Goal: Check status

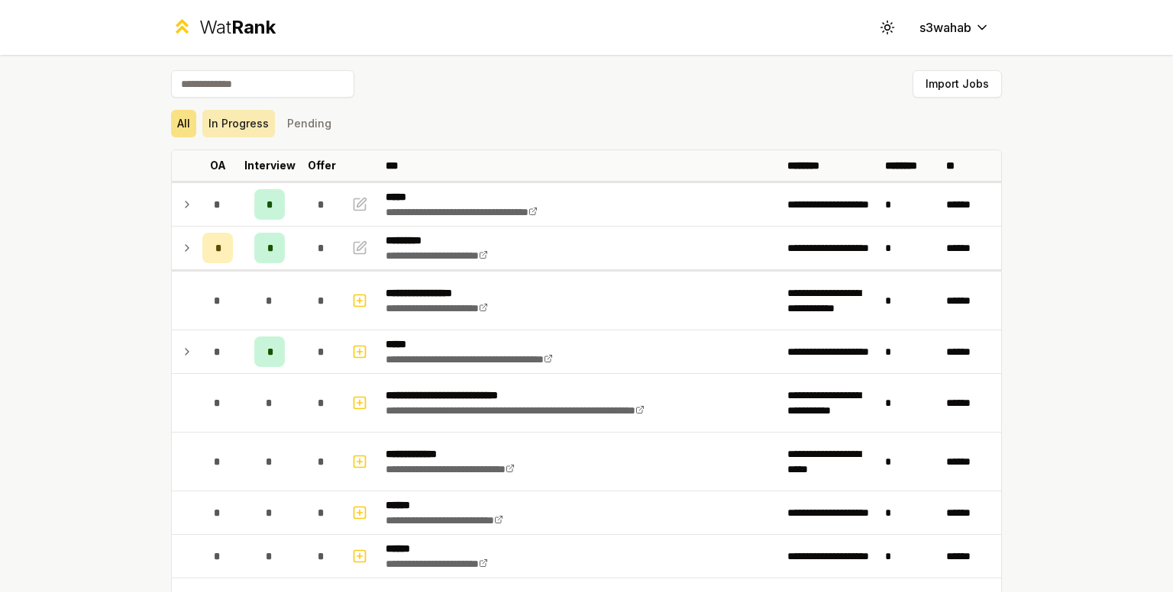
click at [246, 120] on button "In Progress" at bounding box center [238, 123] width 73 height 27
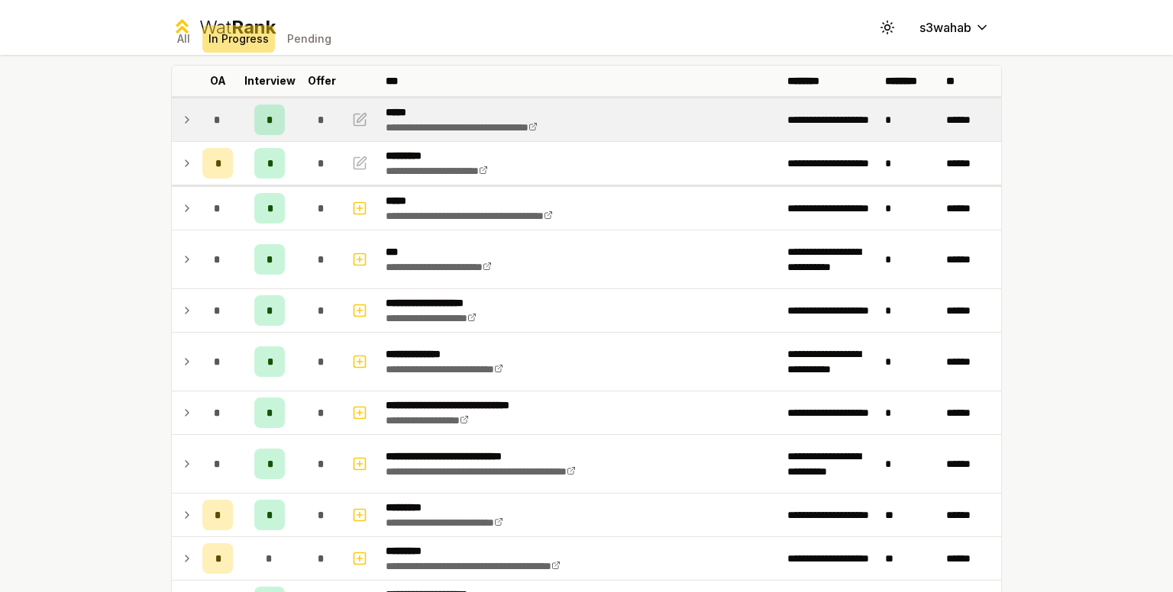
scroll to position [79, 0]
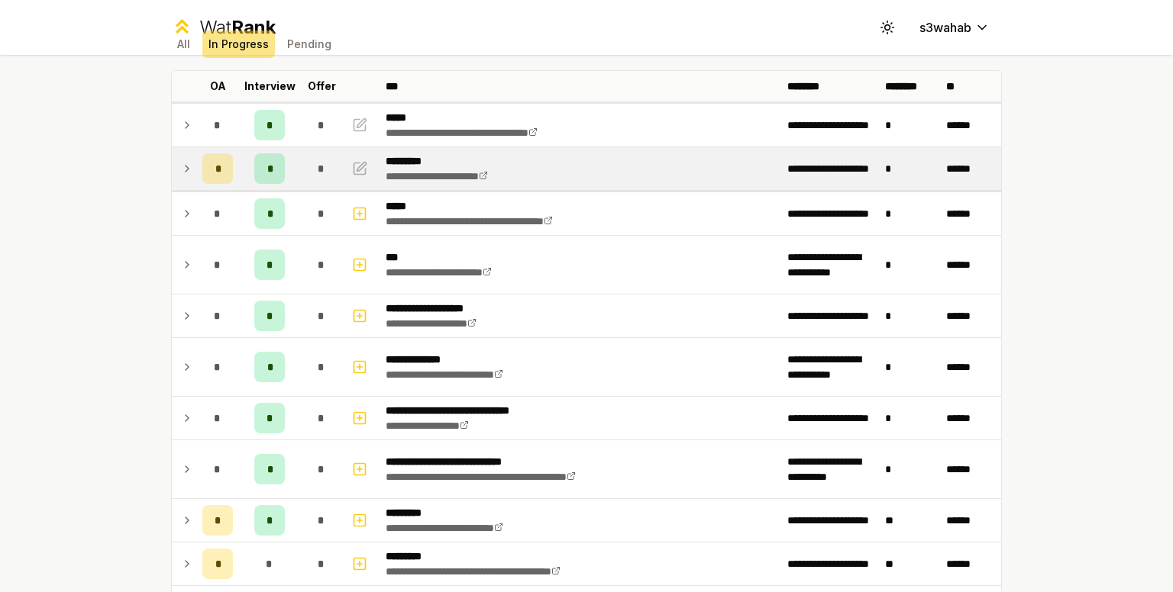
click at [186, 172] on icon at bounding box center [187, 169] width 12 height 18
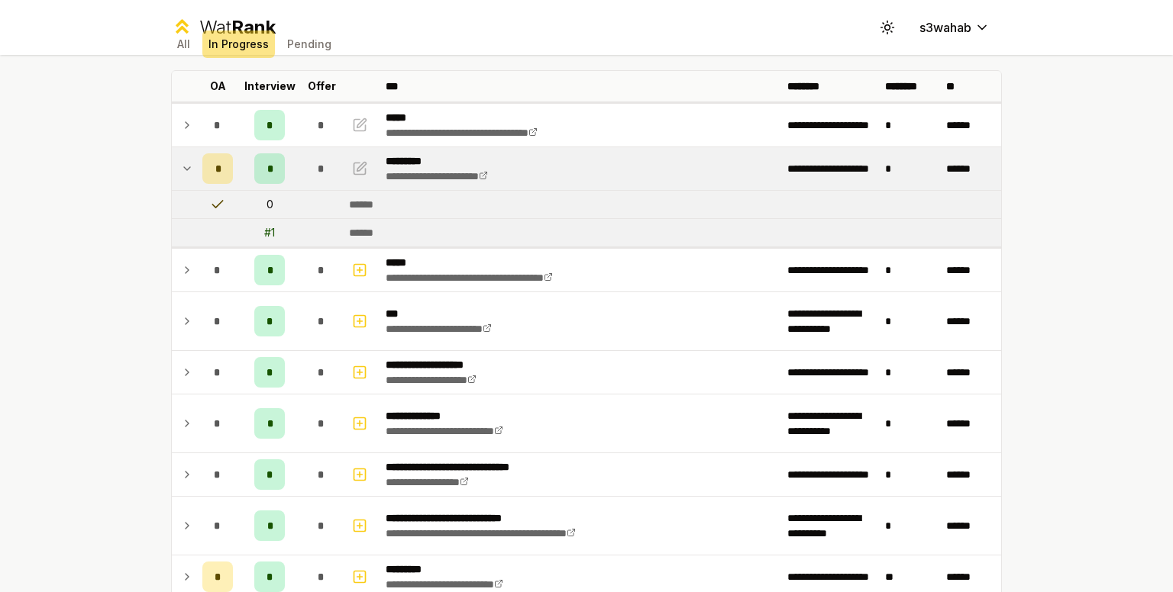
click at [268, 227] on div "# 1" at bounding box center [269, 232] width 11 height 15
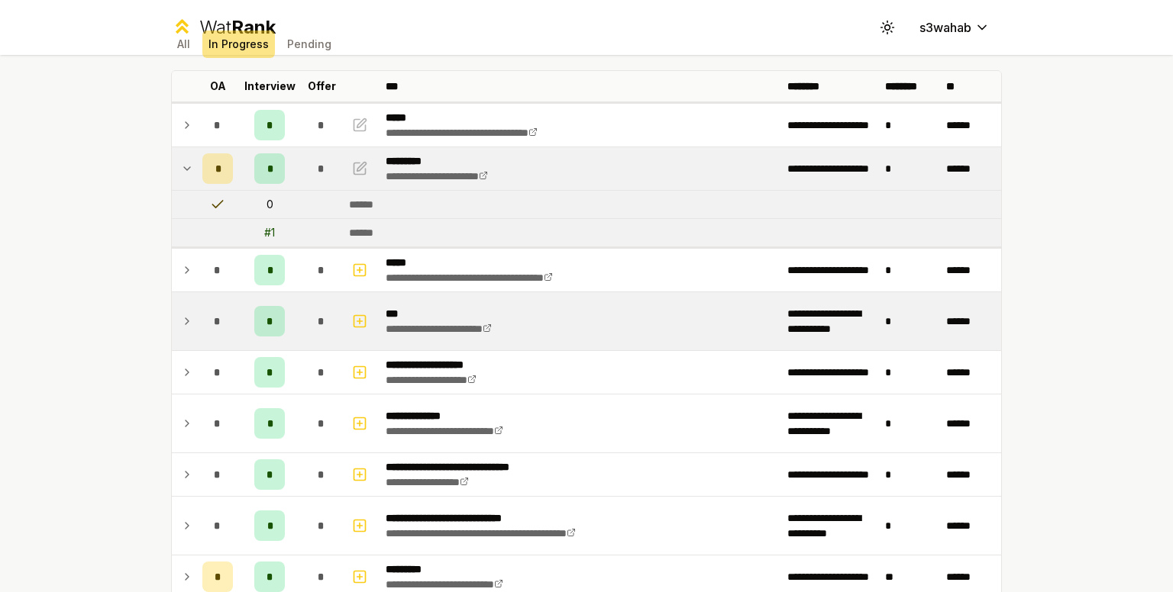
scroll to position [265, 0]
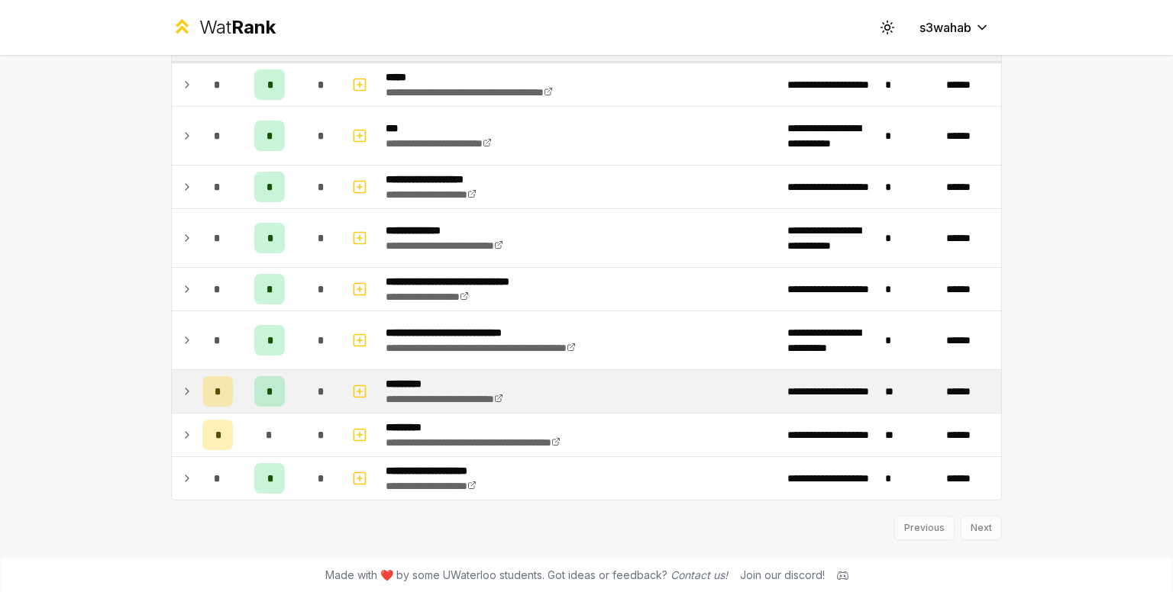
click at [185, 388] on icon at bounding box center [187, 391] width 12 height 18
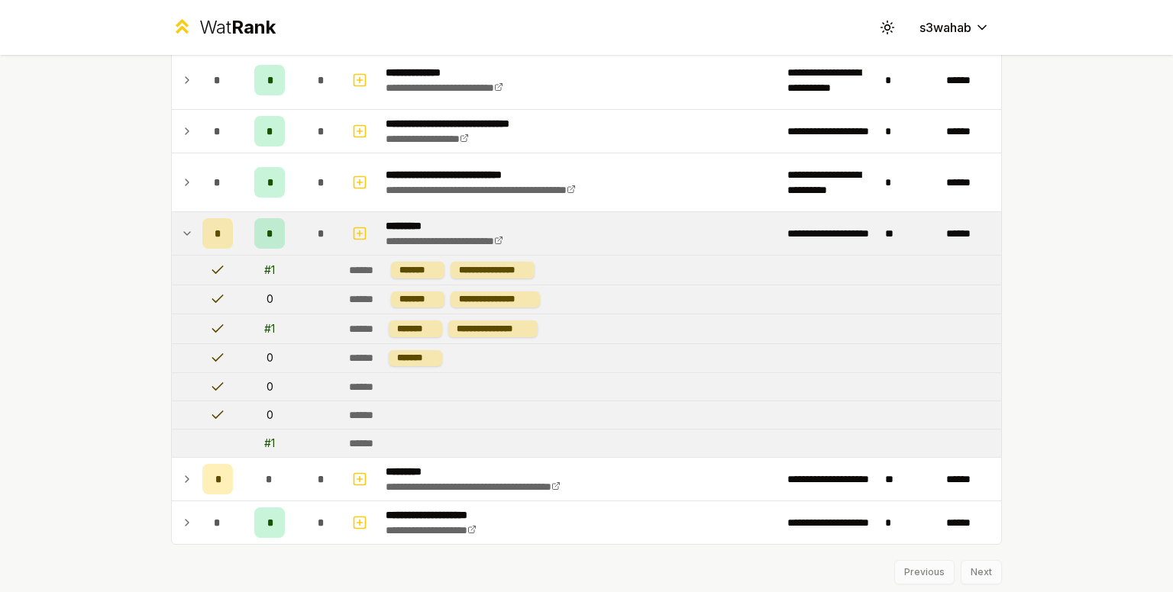
scroll to position [466, 0]
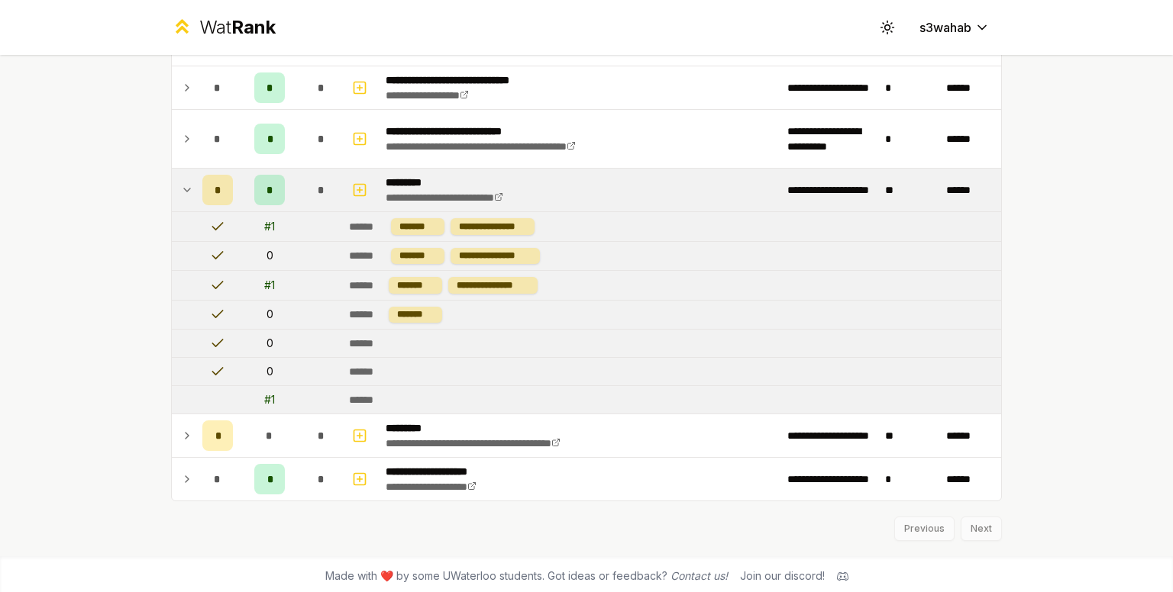
click at [256, 223] on td "# 1" at bounding box center [269, 226] width 61 height 29
click at [181, 181] on icon at bounding box center [187, 190] width 12 height 18
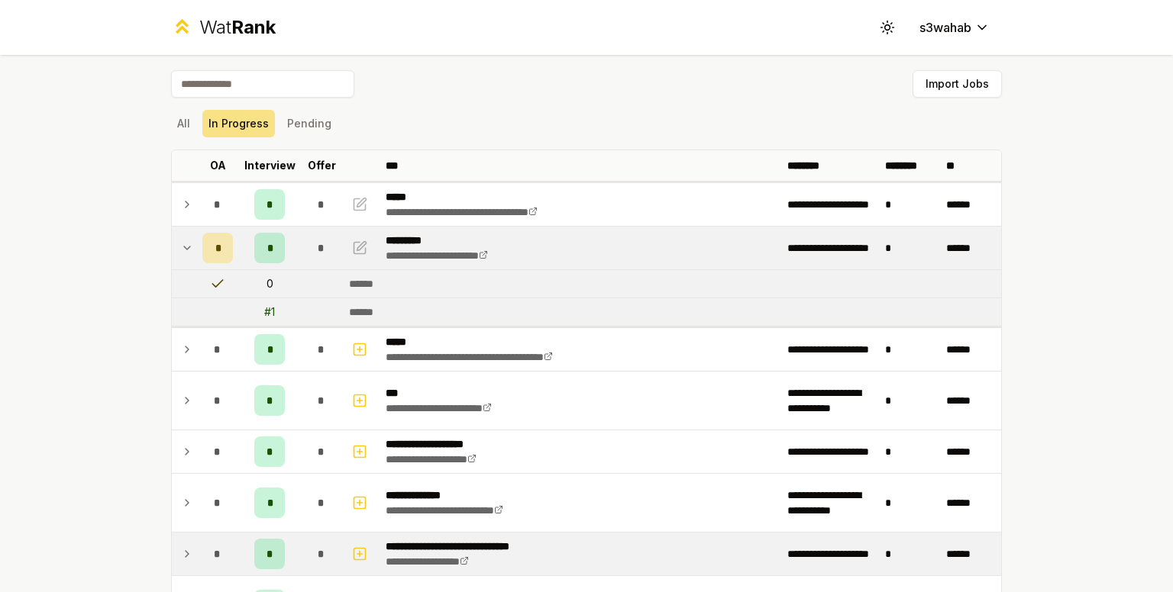
scroll to position [153, 0]
